Goal: Share content

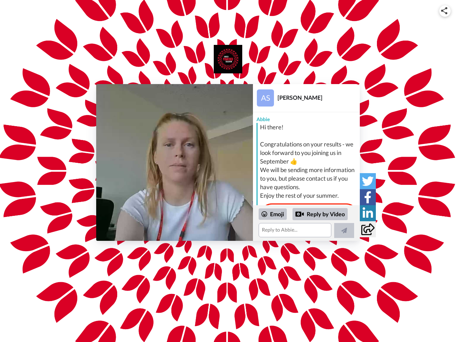
click at [445, 11] on img at bounding box center [444, 10] width 6 height 7
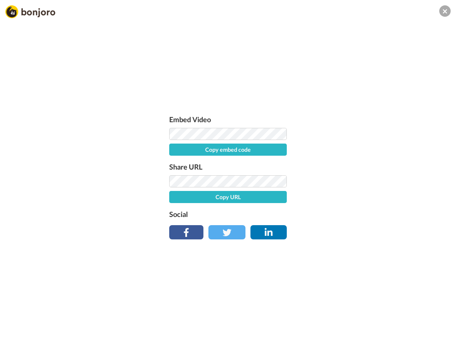
click at [174, 162] on label "Share URL" at bounding box center [228, 166] width 118 height 11
click at [306, 223] on div "Embed Video Copy embed code Share URL Copy URL Social" at bounding box center [228, 209] width 456 height 342
click at [273, 214] on label "Social" at bounding box center [228, 213] width 118 height 11
click at [320, 214] on div "Embed Video Copy embed code Share URL Copy URL Social" at bounding box center [228, 209] width 456 height 342
click at [344, 230] on div "Embed Video Copy embed code Share URL Copy URL Social" at bounding box center [228, 209] width 456 height 342
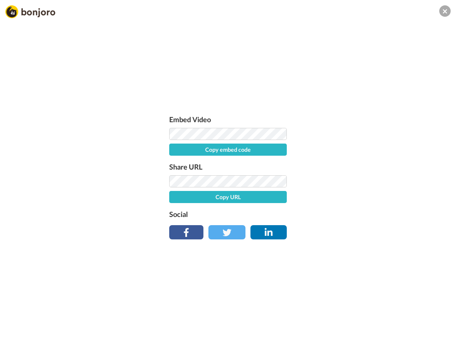
click at [367, 181] on div "Embed Video Copy embed code Share URL Copy URL Social" at bounding box center [228, 209] width 456 height 342
click at [367, 197] on div "Embed Video Copy embed code Share URL Copy URL Social" at bounding box center [228, 209] width 456 height 342
click at [367, 213] on div "Embed Video Copy embed code Share URL Copy URL Social" at bounding box center [228, 209] width 456 height 342
click at [367, 229] on div "Embed Video Copy embed code Share URL Copy URL Social" at bounding box center [228, 209] width 456 height 342
